Goal: Navigation & Orientation: Find specific page/section

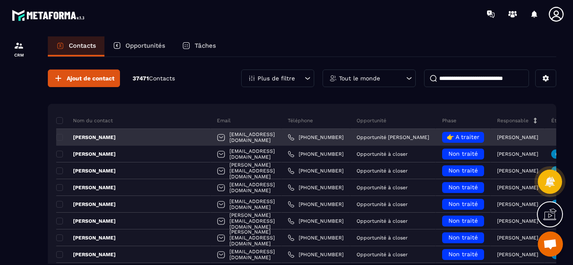
click at [211, 138] on div "[EMAIL_ADDRESS][DOMAIN_NAME]" at bounding box center [246, 137] width 71 height 17
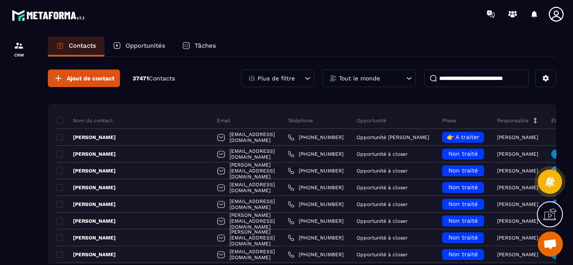
click at [202, 83] on div "Ajout de contact 37471 Contacts Plus de filtre Tout le monde" at bounding box center [302, 79] width 508 height 18
click at [143, 46] on p "Opportunités" at bounding box center [145, 46] width 40 height 8
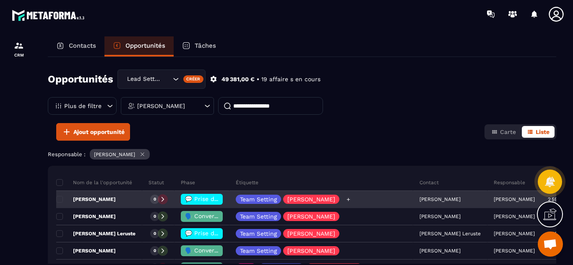
click at [349, 203] on div "Team Setting [PERSON_NAME]" at bounding box center [321, 200] width 184 height 17
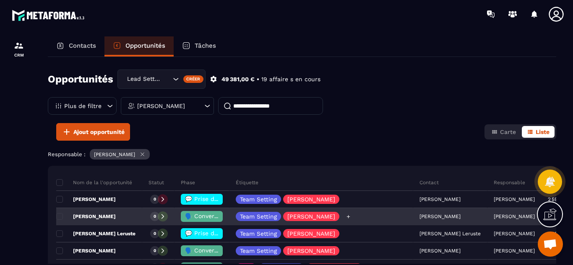
click at [350, 217] on div "Team Setting [PERSON_NAME]" at bounding box center [321, 217] width 184 height 17
click at [133, 217] on div "[PERSON_NAME]" at bounding box center [99, 217] width 86 height 17
